Goal: Task Accomplishment & Management: Manage account settings

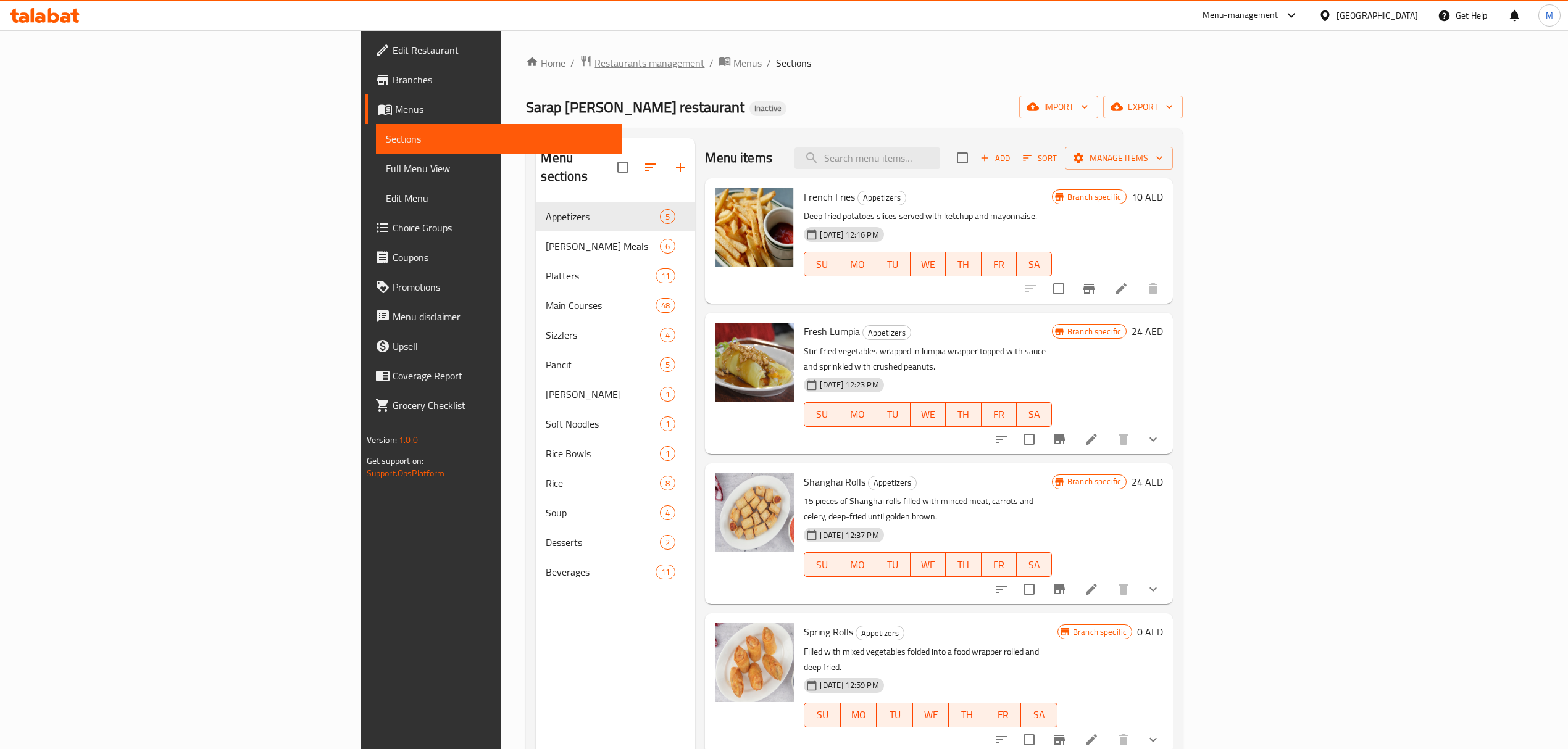
click at [594, 66] on span "Restaurants management" at bounding box center [650, 63] width 110 height 15
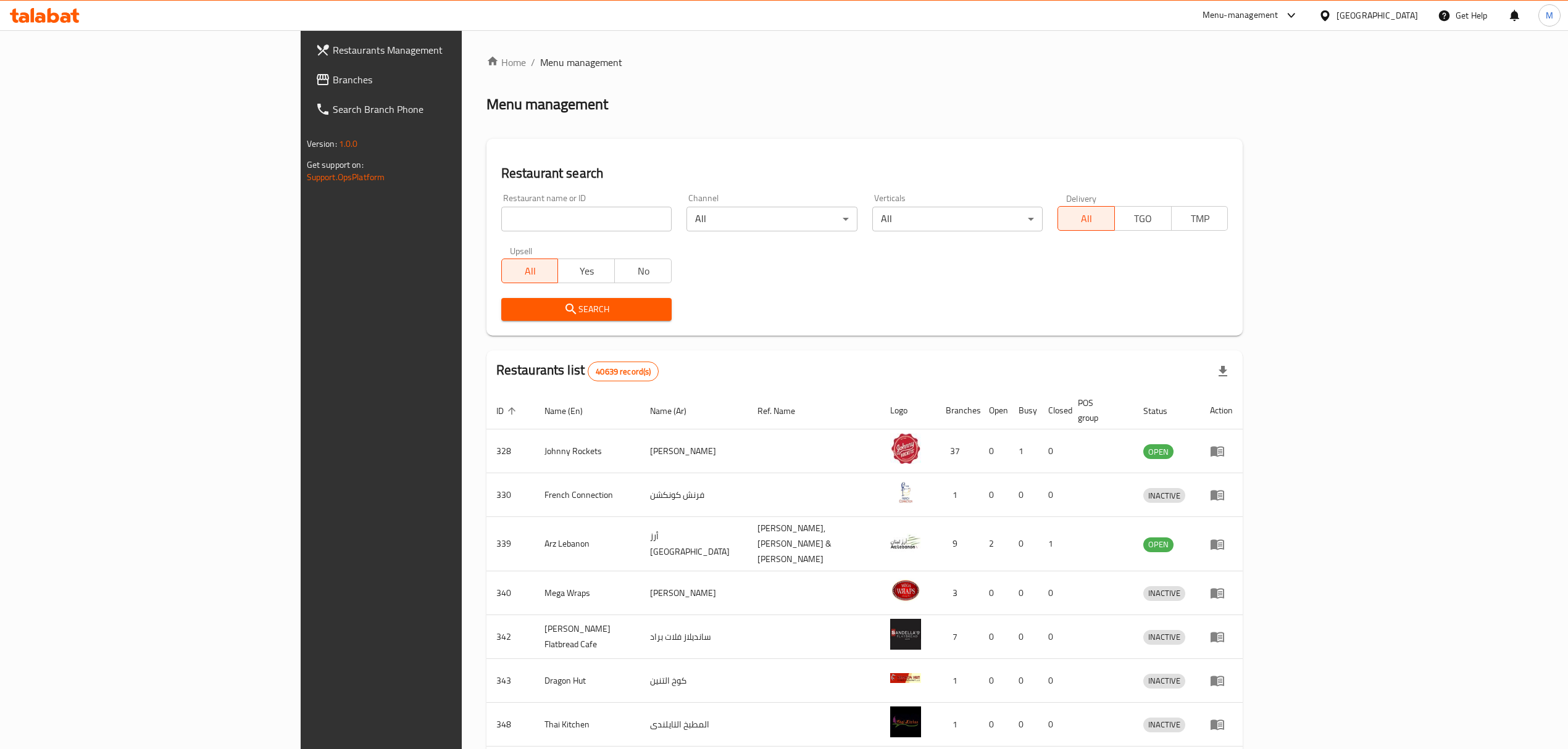
click at [494, 239] on div "Upsell All Yes No" at bounding box center [586, 264] width 185 height 52
click at [501, 221] on input "search" at bounding box center [586, 219] width 170 height 25
paste input "UNHCR"
type input "UNHCR"
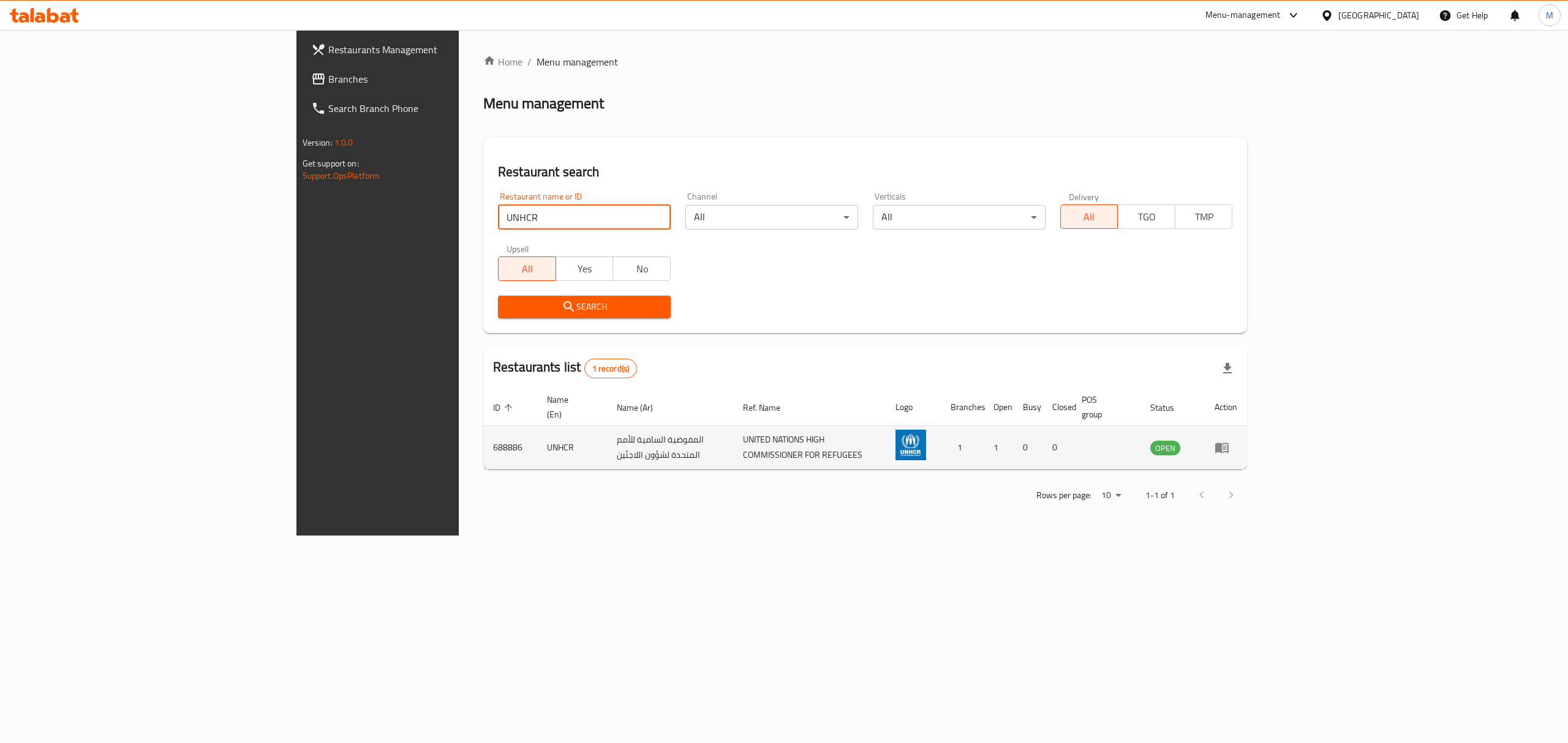
click at [1229, 443] on icon "enhanced table" at bounding box center [1222, 448] width 13 height 10
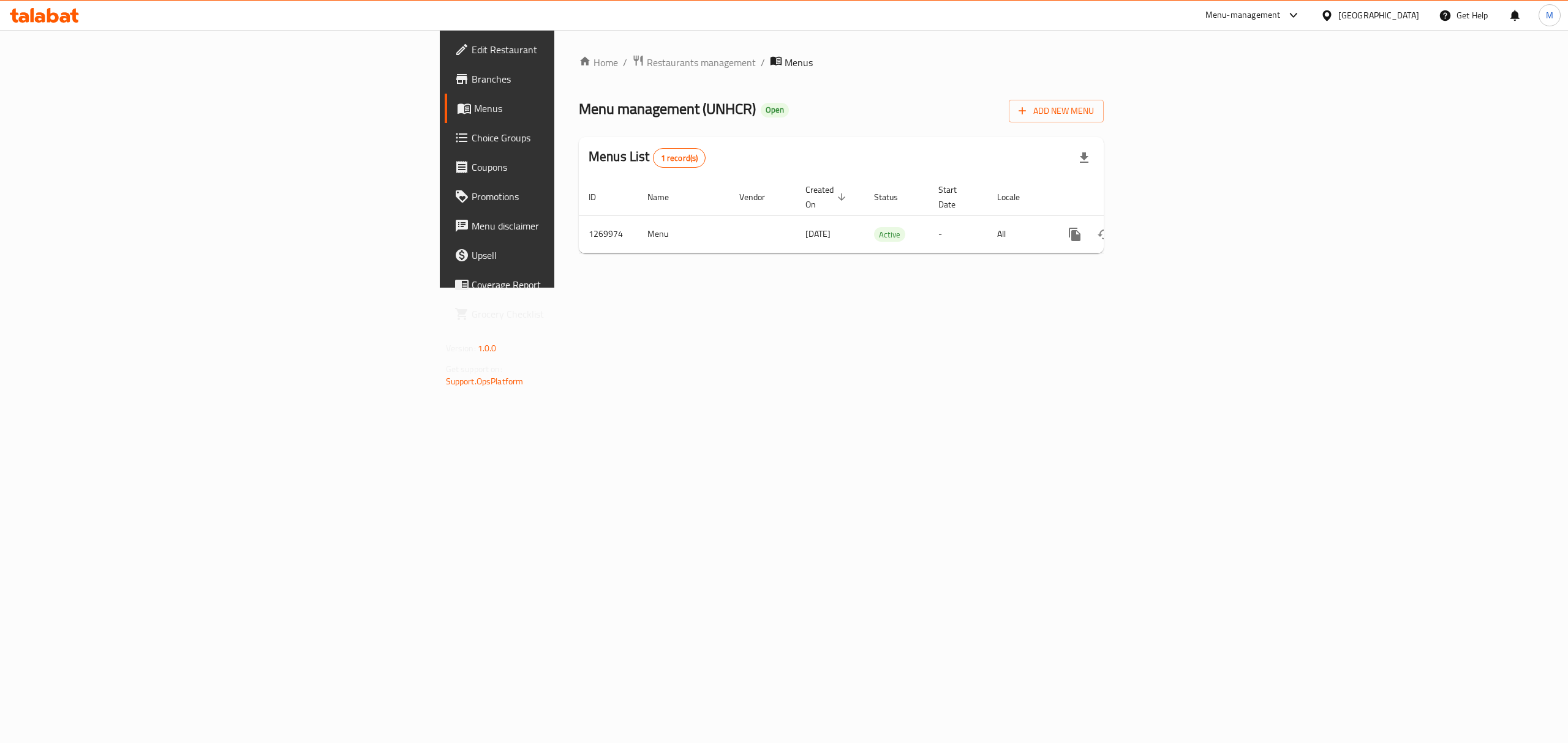
click at [472, 46] on span "Edit Restaurant" at bounding box center [582, 50] width 221 height 15
